Goal: Information Seeking & Learning: Learn about a topic

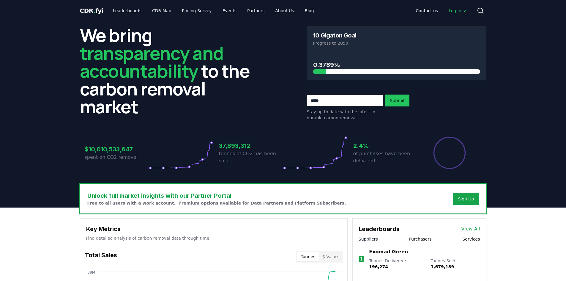
click at [461, 10] on span "Log in" at bounding box center [458, 11] width 18 height 6
click at [453, 8] on span "Log in" at bounding box center [458, 11] width 18 height 6
drag, startPoint x: 179, startPoint y: 9, endPoint x: 176, endPoint y: 12, distance: 4.0
click at [179, 9] on link "Pricing Survey" at bounding box center [196, 10] width 39 height 11
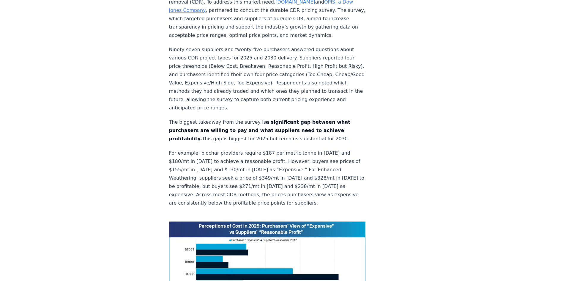
scroll to position [386, 0]
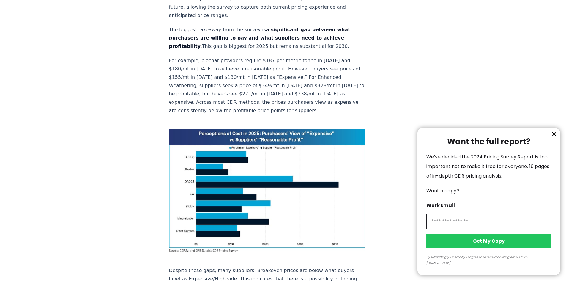
click at [555, 138] on icon "information" at bounding box center [553, 133] width 7 height 7
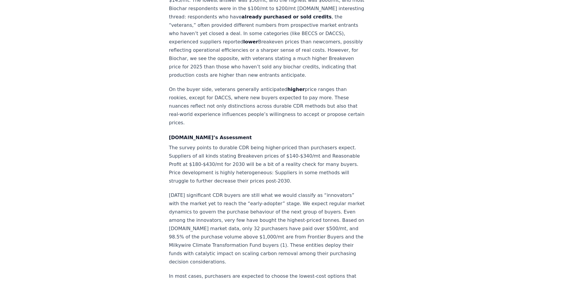
scroll to position [772, 0]
